Goal: Navigation & Orientation: Find specific page/section

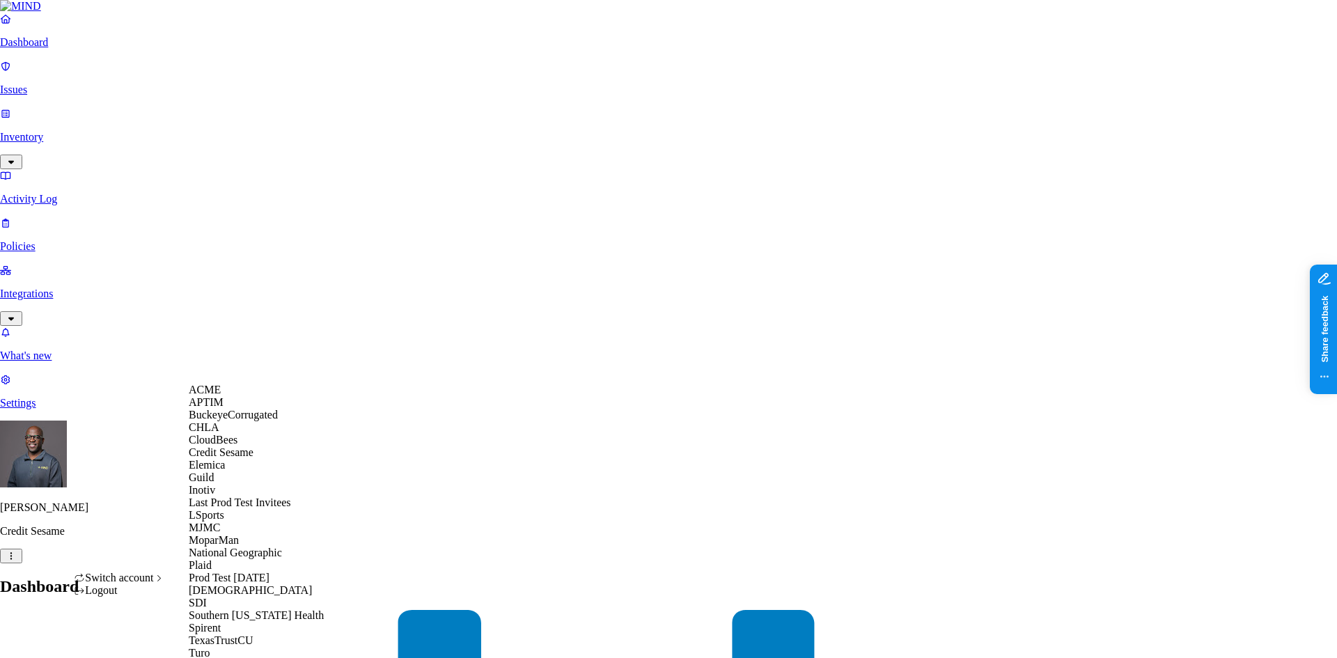
click at [240, 421] on span "BuckeyeCorrugated" at bounding box center [233, 415] width 89 height 12
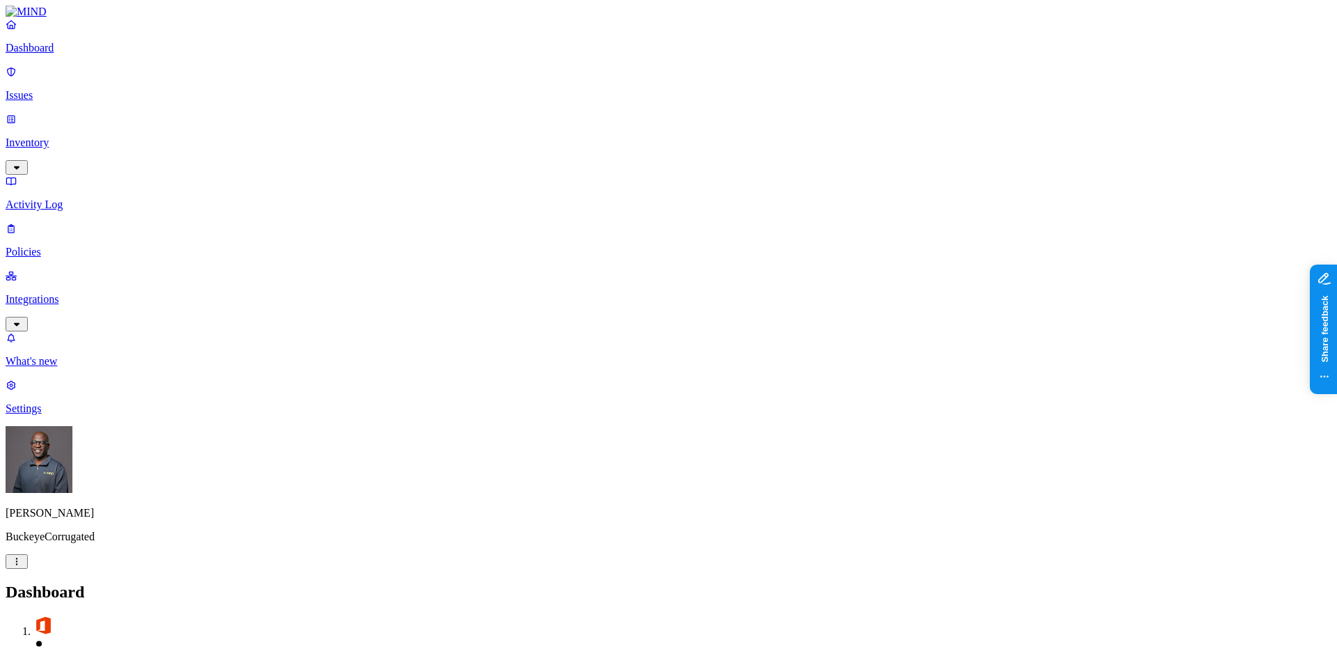
click at [61, 293] on p "Integrations" at bounding box center [669, 299] width 1326 height 13
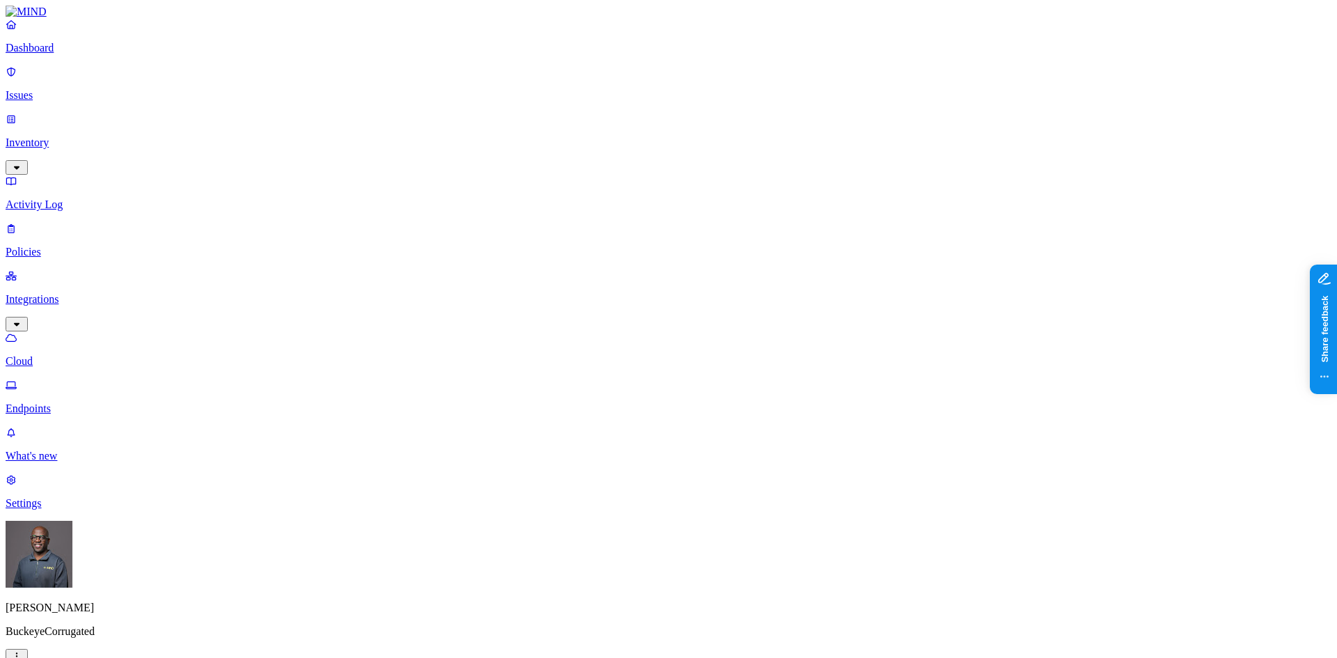
click at [65, 402] on p "Endpoints" at bounding box center [669, 408] width 1326 height 13
click at [42, 89] on p "Issues" at bounding box center [669, 95] width 1326 height 13
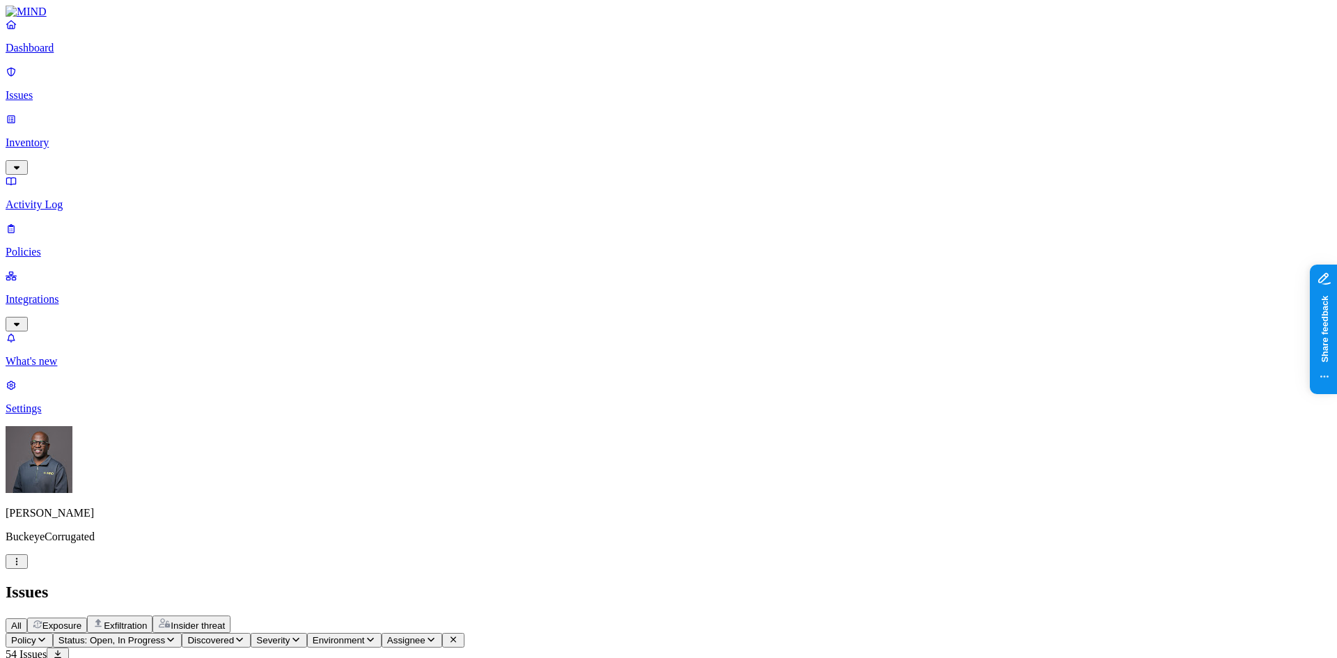
click at [46, 246] on p "Policies" at bounding box center [669, 252] width 1326 height 13
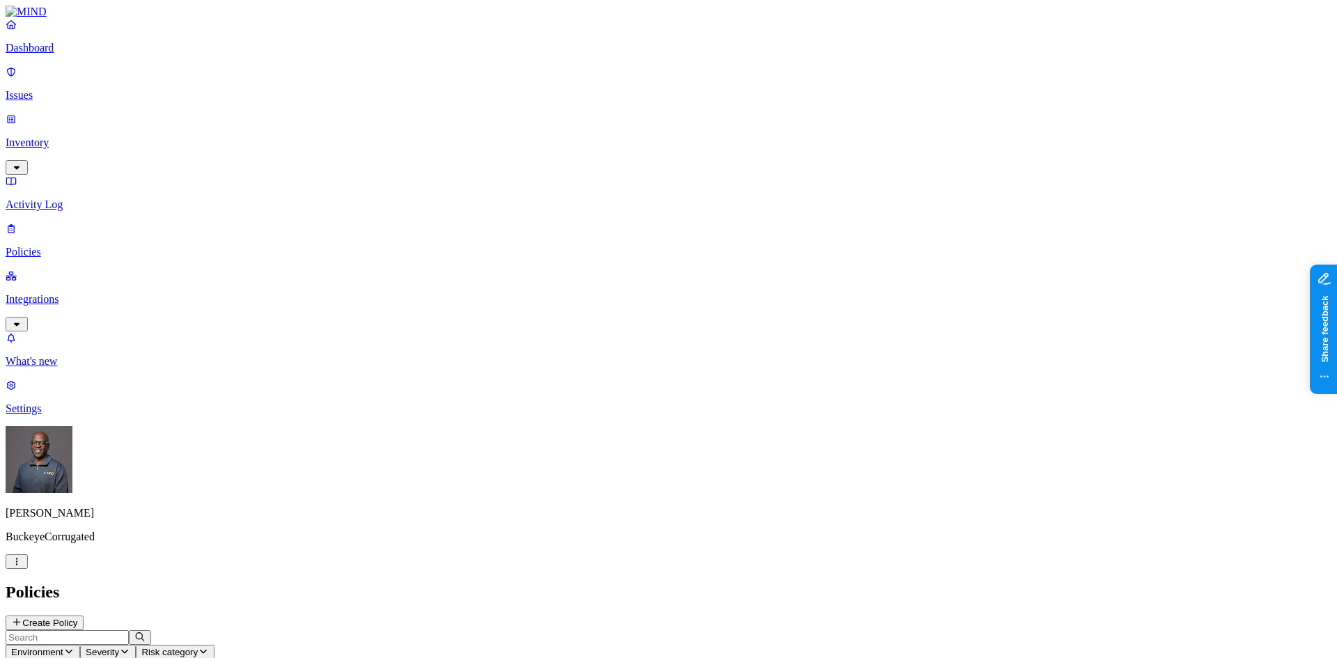
click at [47, 89] on p "Issues" at bounding box center [669, 95] width 1326 height 13
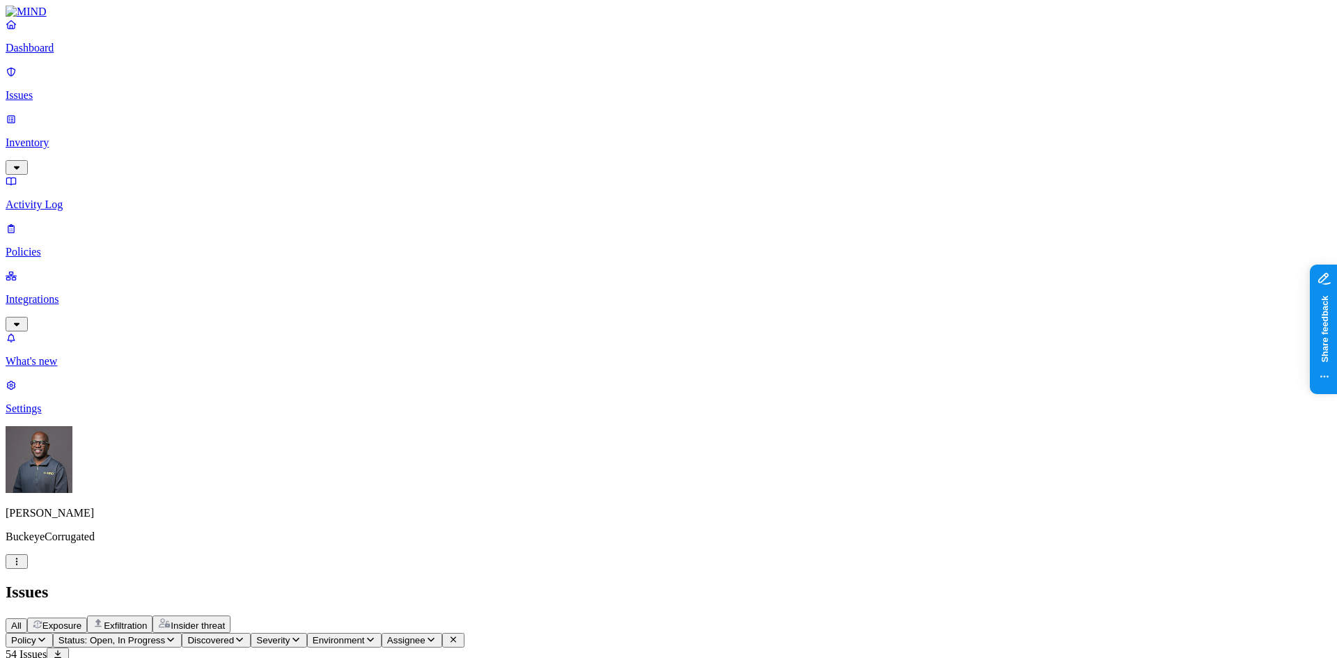
click at [81, 620] on span "Exposure" at bounding box center [61, 625] width 39 height 10
click at [147, 620] on span "Exfiltration" at bounding box center [125, 625] width 43 height 10
click at [225, 620] on span "Insider threat" at bounding box center [198, 625] width 54 height 10
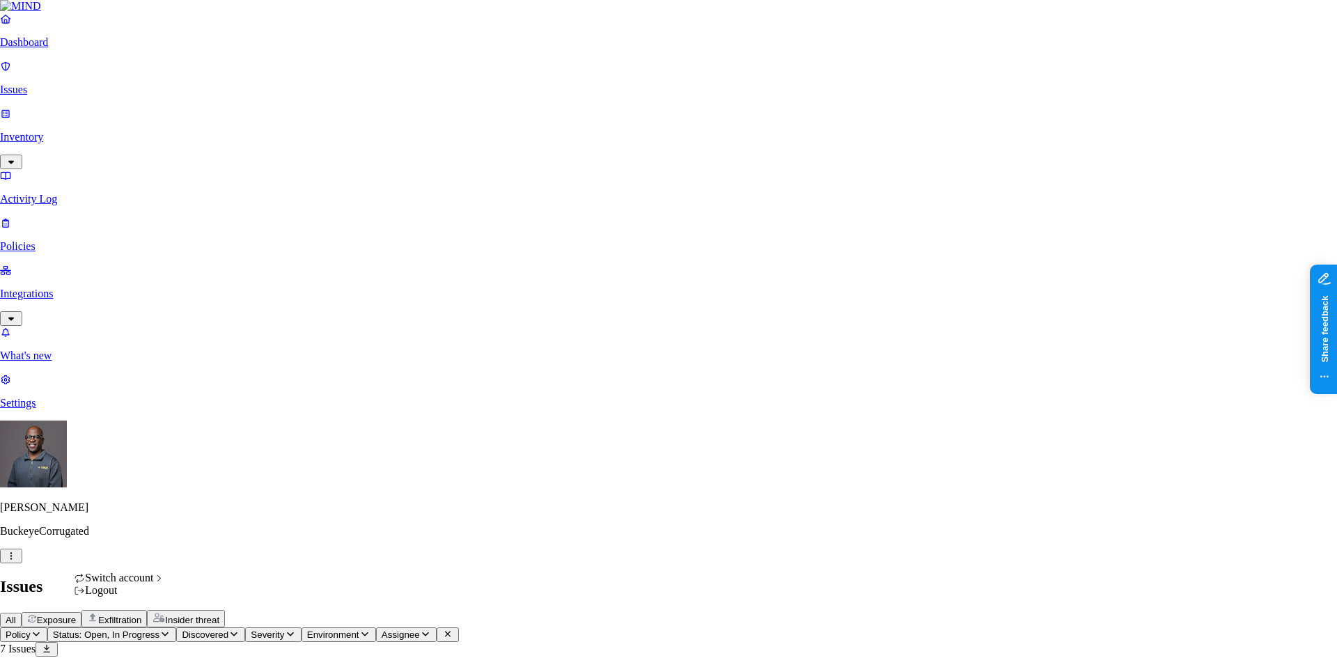
click at [131, 636] on html "Dashboard Issues Inventory Activity Log Policies Integrations What's new 1 Sett…" at bounding box center [668, 400] width 1337 height 801
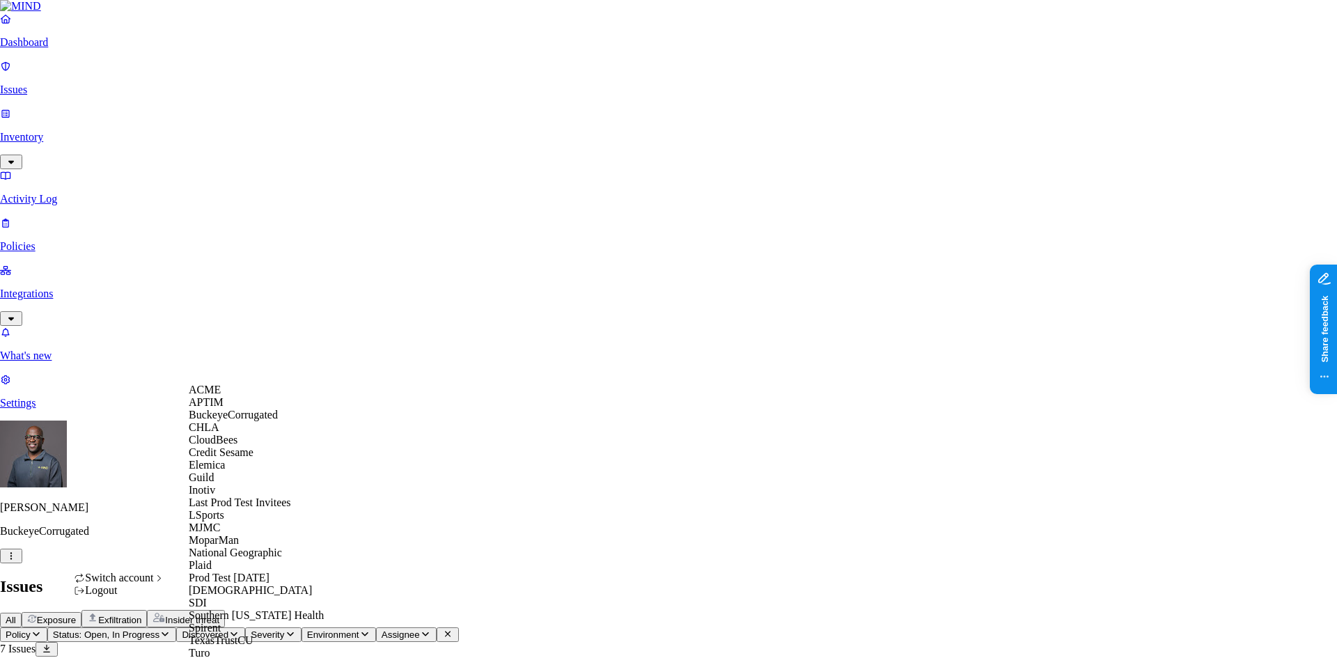
click at [228, 458] on span "Credit Sesame" at bounding box center [221, 452] width 65 height 12
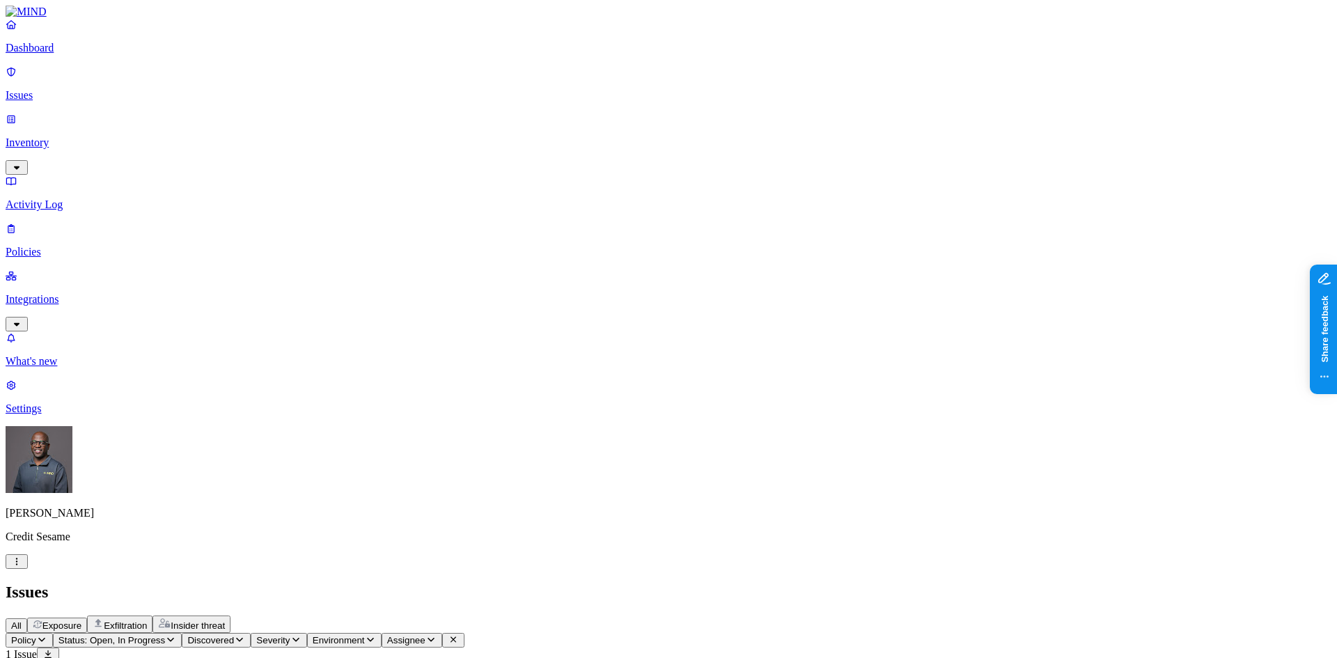
click at [47, 54] on p "Dashboard" at bounding box center [669, 48] width 1326 height 13
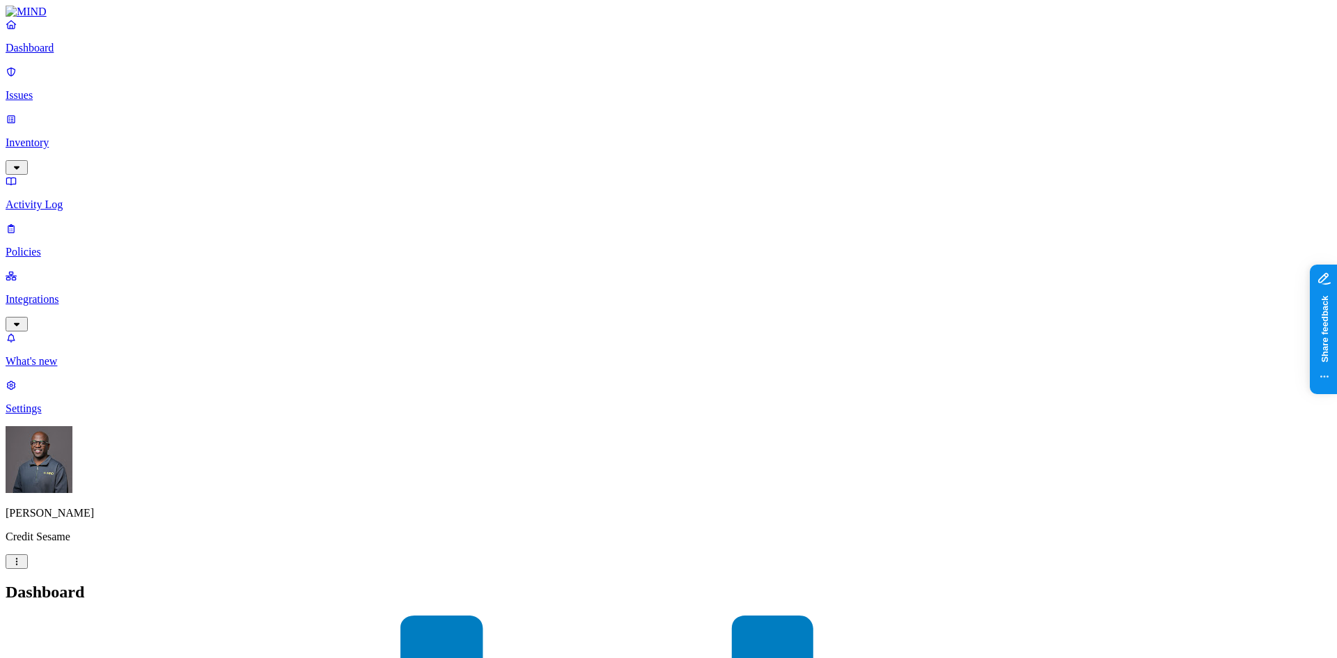
click at [47, 89] on p "Issues" at bounding box center [669, 95] width 1326 height 13
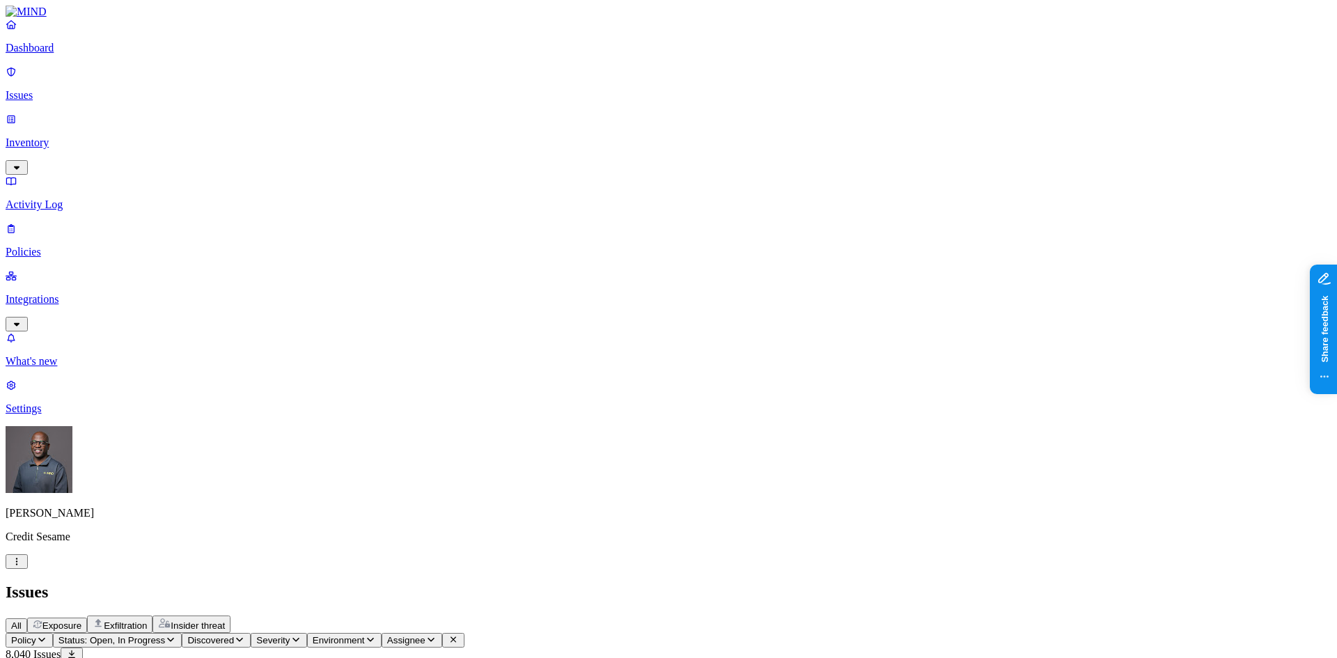
click at [64, 293] on p "Integrations" at bounding box center [669, 299] width 1326 height 13
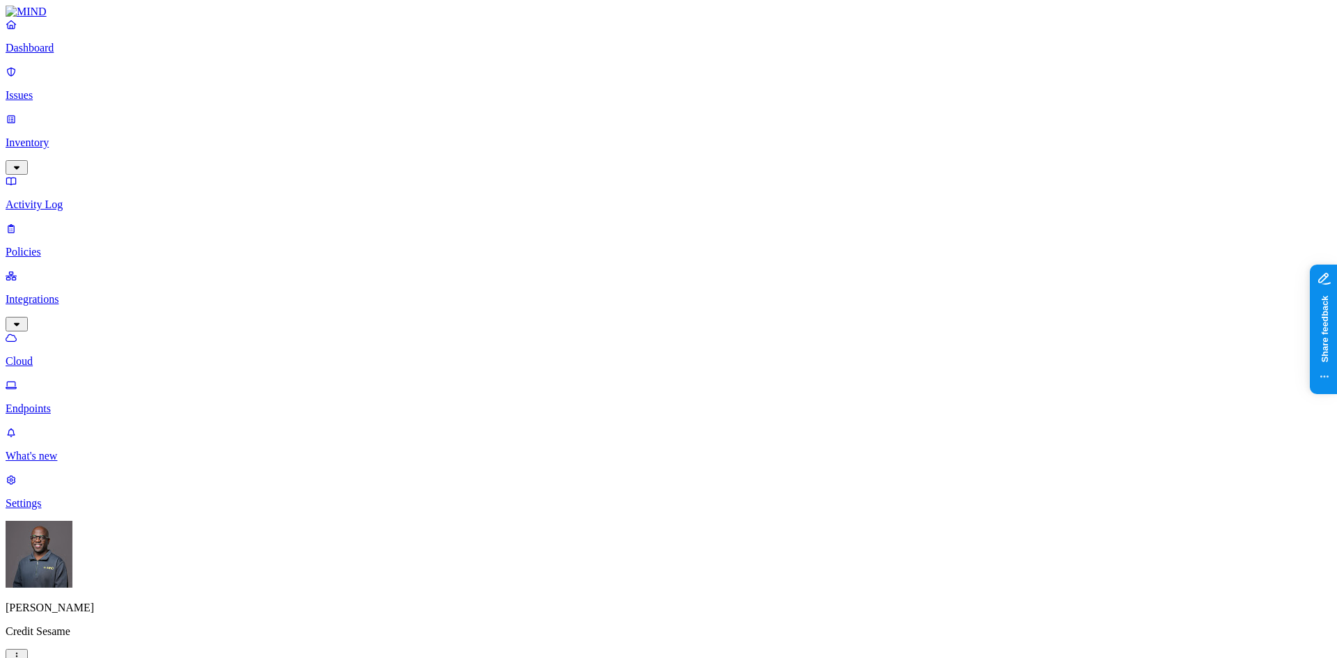
click at [62, 402] on p "Endpoints" at bounding box center [669, 408] width 1326 height 13
click at [59, 54] on p "Dashboard" at bounding box center [669, 48] width 1326 height 13
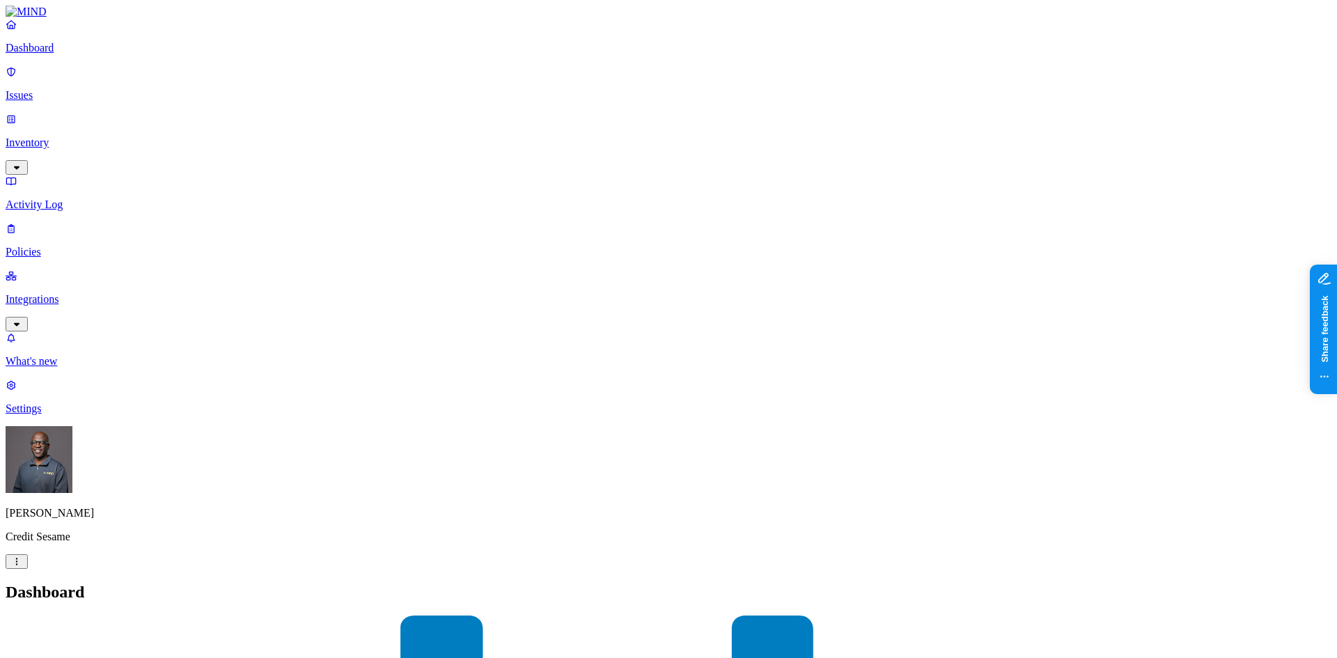
click at [24, 18] on img at bounding box center [26, 12] width 41 height 13
click at [47, 18] on img at bounding box center [26, 12] width 41 height 13
click at [42, 293] on p "Integrations" at bounding box center [669, 299] width 1326 height 13
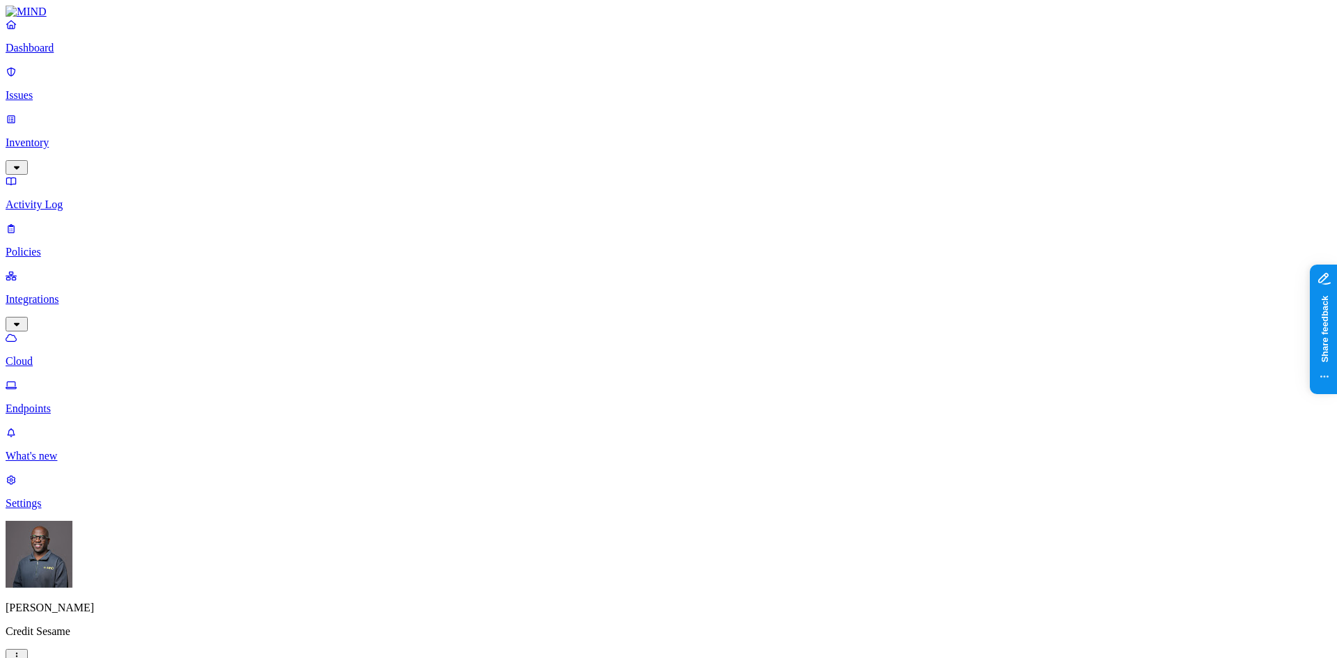
click at [74, 402] on p "Endpoints" at bounding box center [669, 408] width 1326 height 13
click at [63, 355] on p "Cloud" at bounding box center [669, 361] width 1326 height 13
click at [64, 379] on link "Endpoints" at bounding box center [669, 397] width 1326 height 36
